Goal: Transaction & Acquisition: Purchase product/service

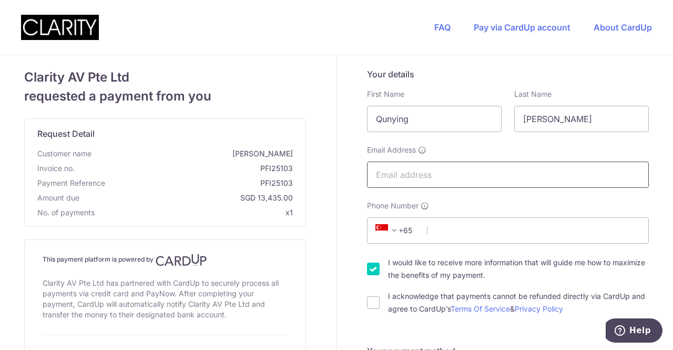
click at [439, 172] on input "Email Address" at bounding box center [508, 174] width 282 height 26
type input "[DOMAIN_NAME][EMAIL_ADDRESS][DOMAIN_NAME]"
click at [476, 233] on input "Phone Number" at bounding box center [508, 230] width 282 height 26
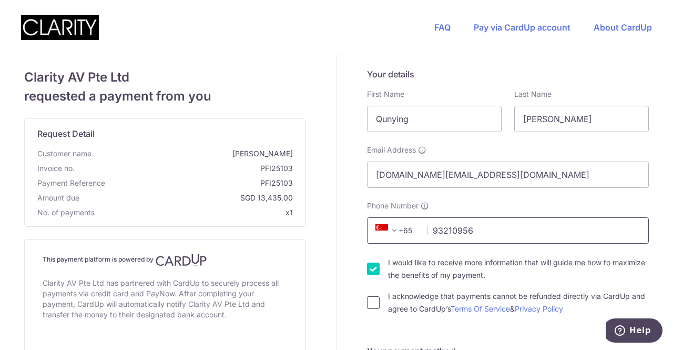
type input "93210956"
click at [370, 304] on input "I acknowledge that payments cannot be refunded directly via CardUp and agree to…" at bounding box center [373, 302] width 13 height 13
checkbox input "true"
click at [371, 268] on input "I would like to receive more information that will guide me how to maximize the…" at bounding box center [373, 268] width 13 height 13
checkbox input "false"
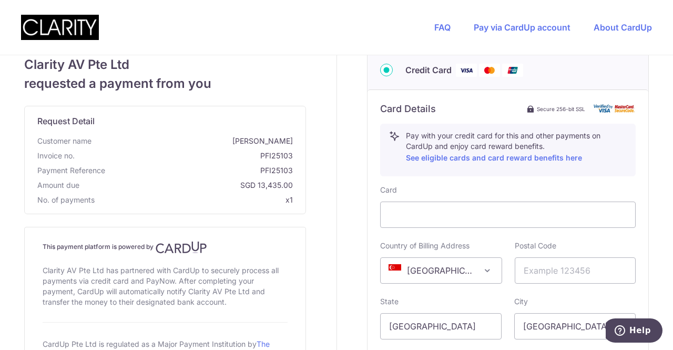
scroll to position [368, 0]
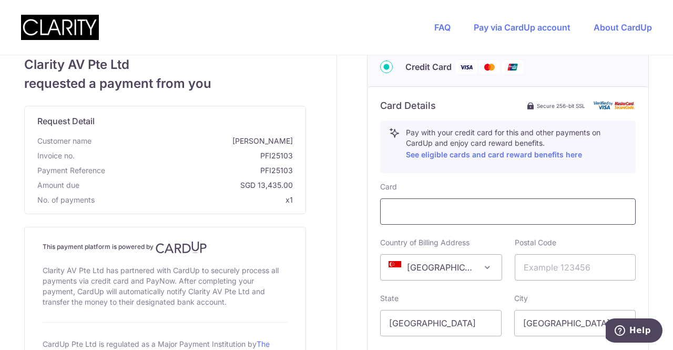
click at [454, 217] on div at bounding box center [508, 211] width 256 height 26
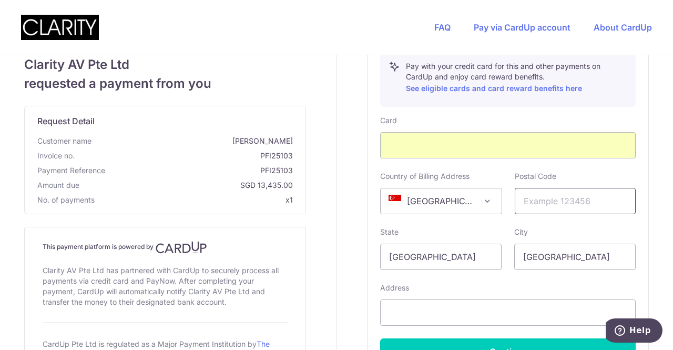
scroll to position [526, 0]
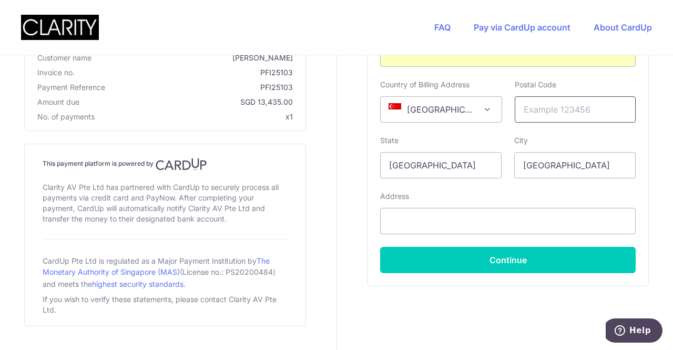
click at [563, 118] on input "text" at bounding box center [575, 109] width 121 height 26
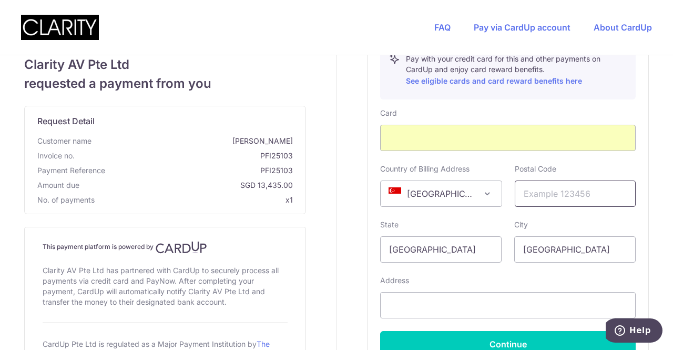
scroll to position [368, 0]
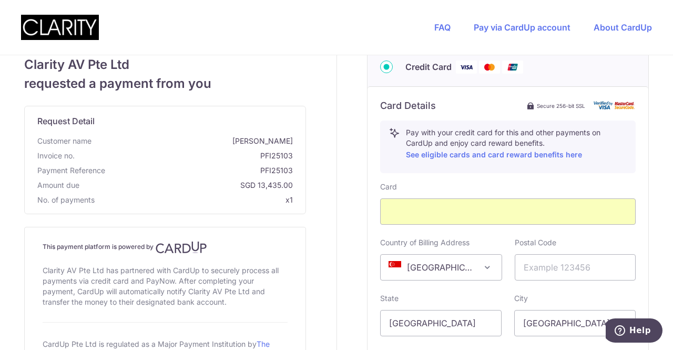
click at [584, 243] on div "Postal Code" at bounding box center [575, 258] width 121 height 43
click at [497, 267] on div "Country of Billing Address [GEOGRAPHIC_DATA] [GEOGRAPHIC_DATA] [GEOGRAPHIC_DATA…" at bounding box center [441, 258] width 134 height 43
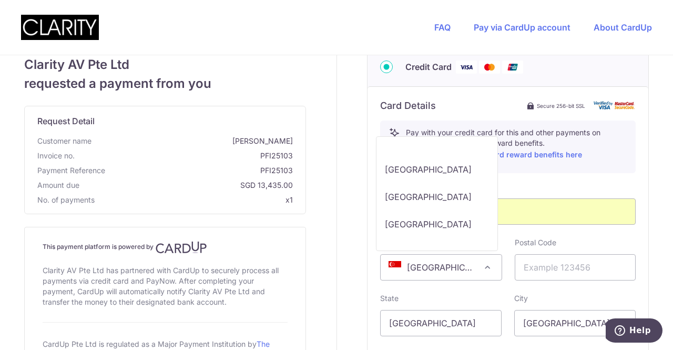
click at [491, 267] on span "[GEOGRAPHIC_DATA]" at bounding box center [441, 267] width 120 height 25
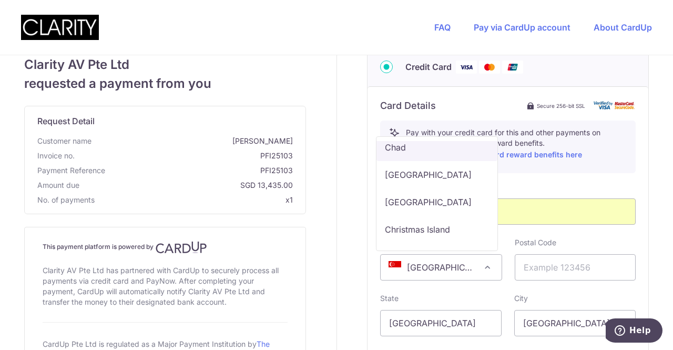
scroll to position [1277, 0]
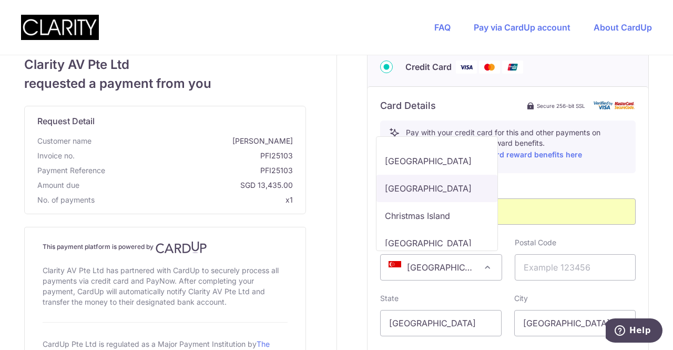
select select "CN"
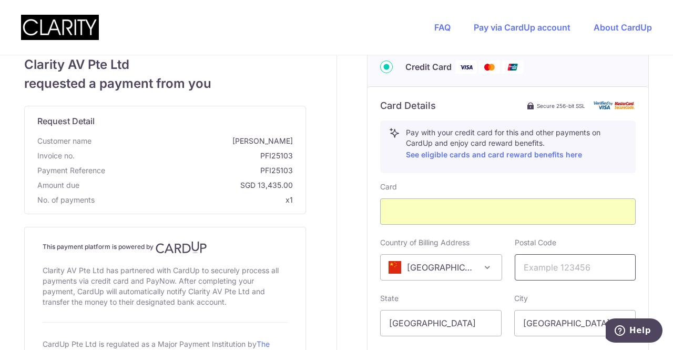
click at [562, 274] on input "text" at bounding box center [575, 267] width 121 height 26
type input "201203"
click at [470, 286] on div "Card Country of Billing Address [GEOGRAPHIC_DATA] [GEOGRAPHIC_DATA] [GEOGRAPHIC…" at bounding box center [508, 305] width 256 height 249
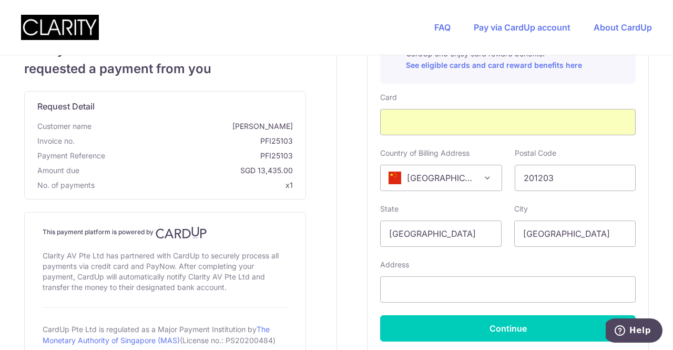
scroll to position [473, 0]
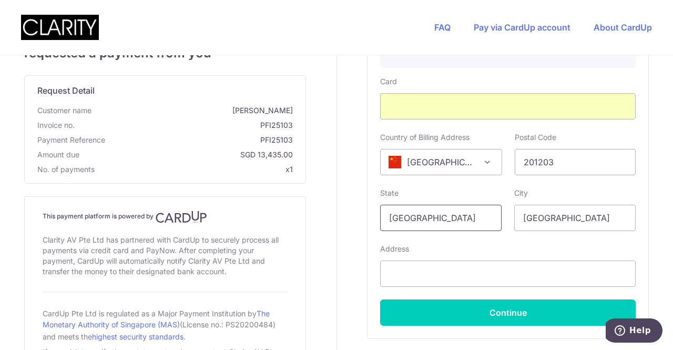
click at [456, 210] on input "[GEOGRAPHIC_DATA]" at bounding box center [440, 218] width 121 height 26
drag, startPoint x: 456, startPoint y: 210, endPoint x: 204, endPoint y: 208, distance: 252.4
click at [204, 208] on div "Clarity AV Pte Ltd requested a payment from you Request Detail Customer name [P…" at bounding box center [337, 5] width 686 height 846
type input "w"
drag, startPoint x: 444, startPoint y: 210, endPoint x: 253, endPoint y: 214, distance: 190.4
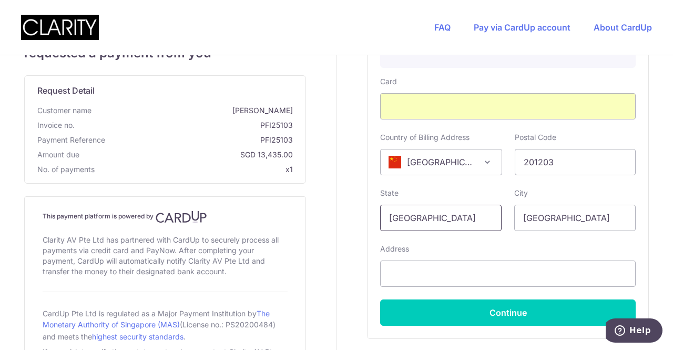
click at [259, 212] on div "Clarity AV Pte Ltd requested a payment from you Request Detail Customer name [P…" at bounding box center [337, 5] width 686 height 846
type input "[GEOGRAPHIC_DATA]"
click at [490, 284] on input "text" at bounding box center [508, 273] width 256 height 26
paste input "[STREET_ADDRESS]"
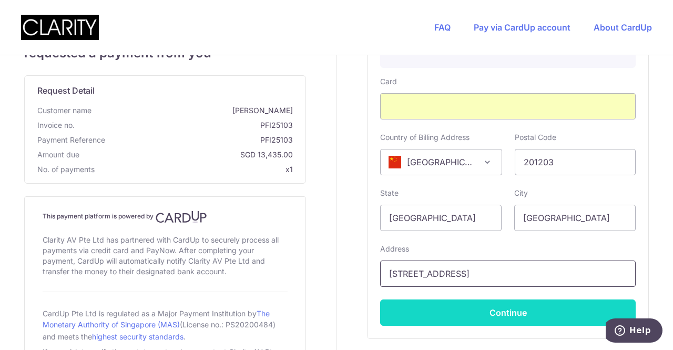
type input "[STREET_ADDRESS]"
click at [495, 301] on button "Continue" at bounding box center [508, 312] width 256 height 26
type input "**** 9054"
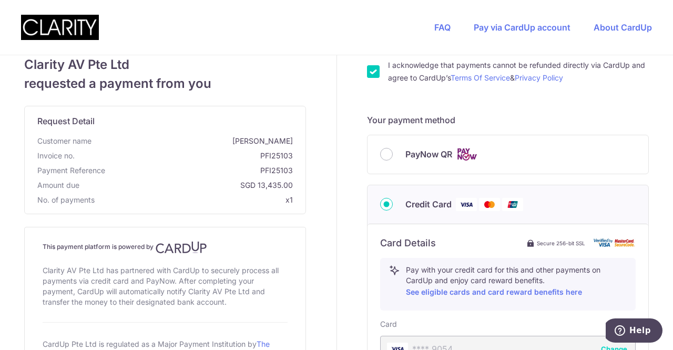
scroll to position [441, 0]
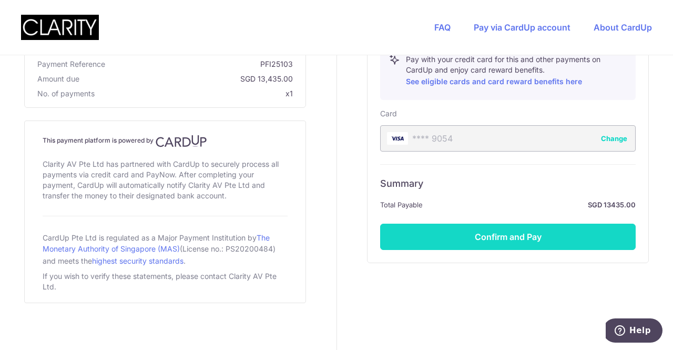
click at [526, 230] on button "Confirm and Pay" at bounding box center [508, 236] width 256 height 26
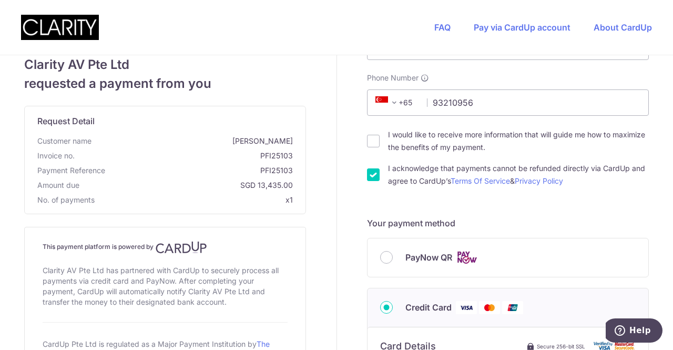
scroll to position [0, 0]
